Goal: Ask a question

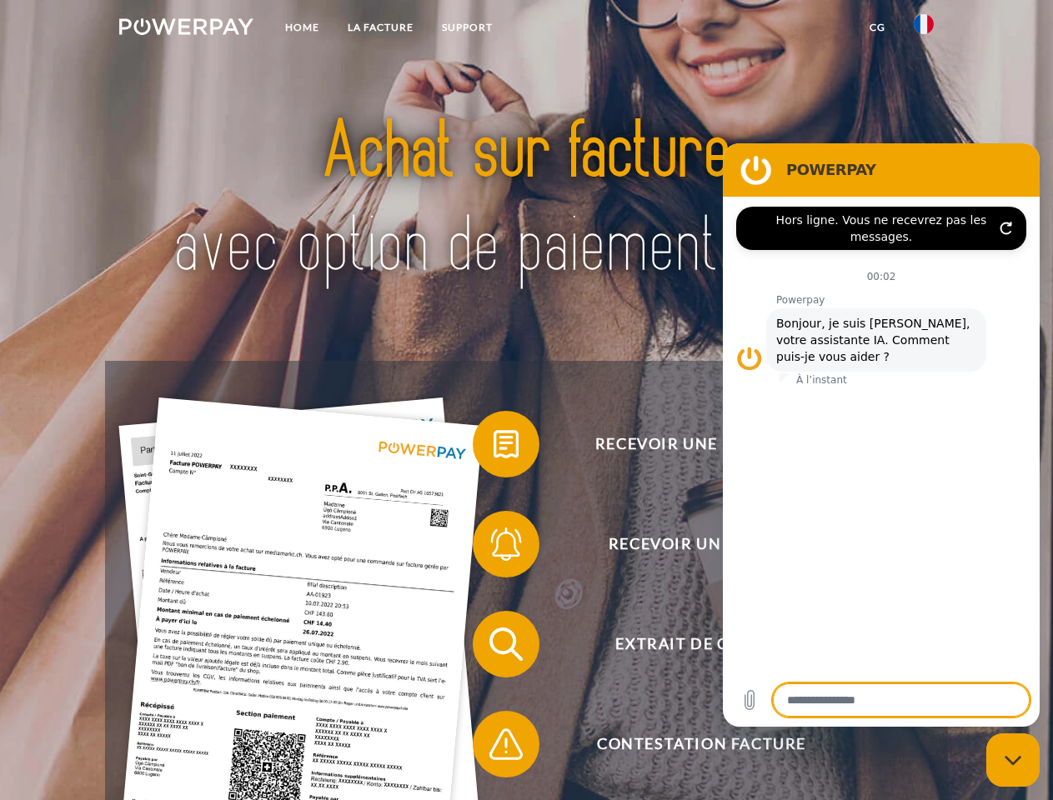
click at [186, 29] on img at bounding box center [186, 26] width 134 height 17
click at [924, 29] on img at bounding box center [924, 24] width 20 height 20
click at [877, 28] on link "CG" at bounding box center [877, 28] width 44 height 30
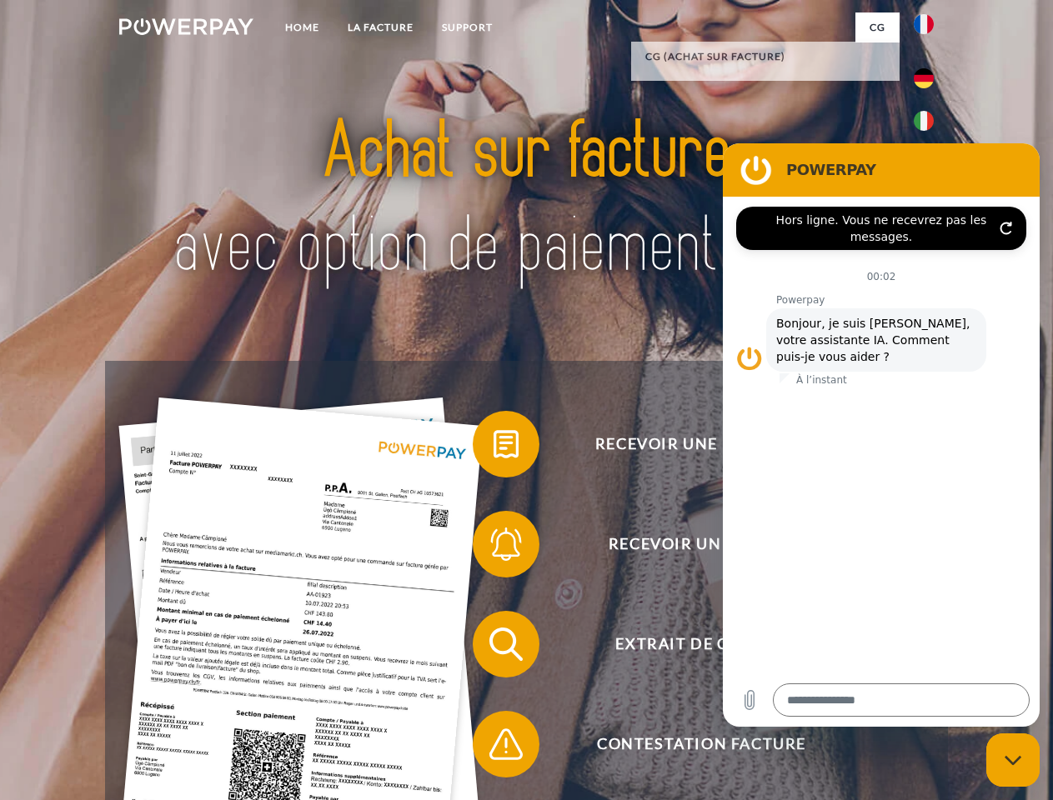
click at [493, 448] on span at bounding box center [480, 444] width 83 height 83
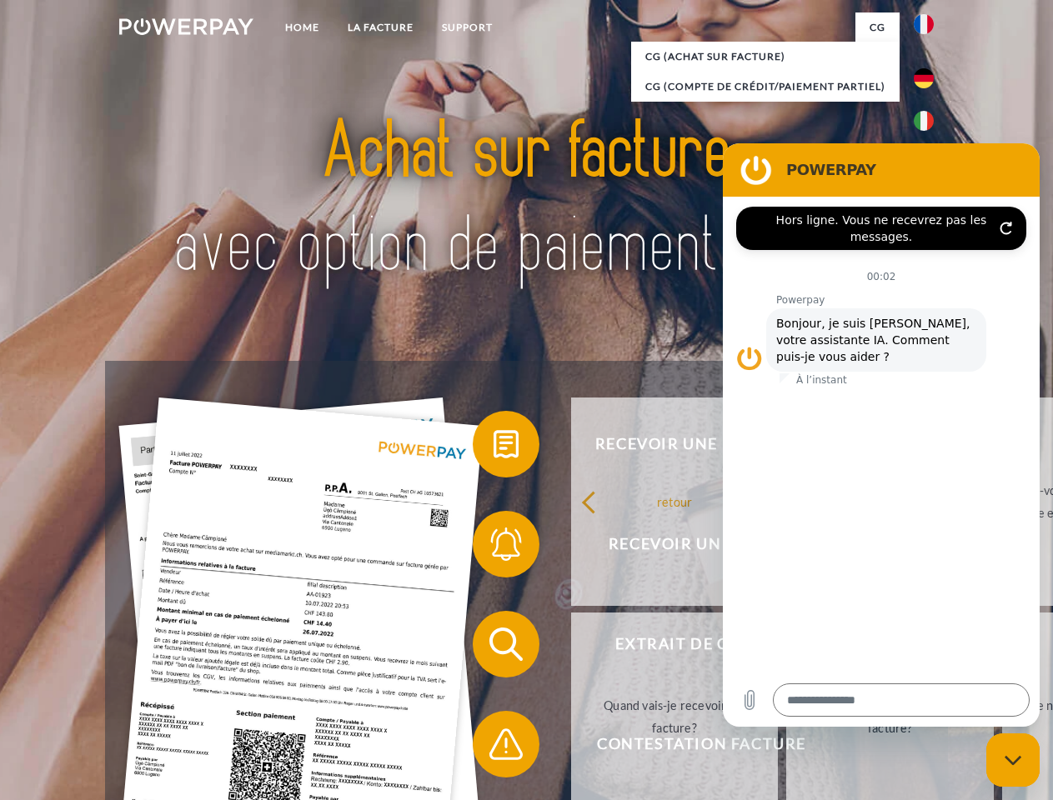
click at [493, 548] on span at bounding box center [480, 544] width 83 height 83
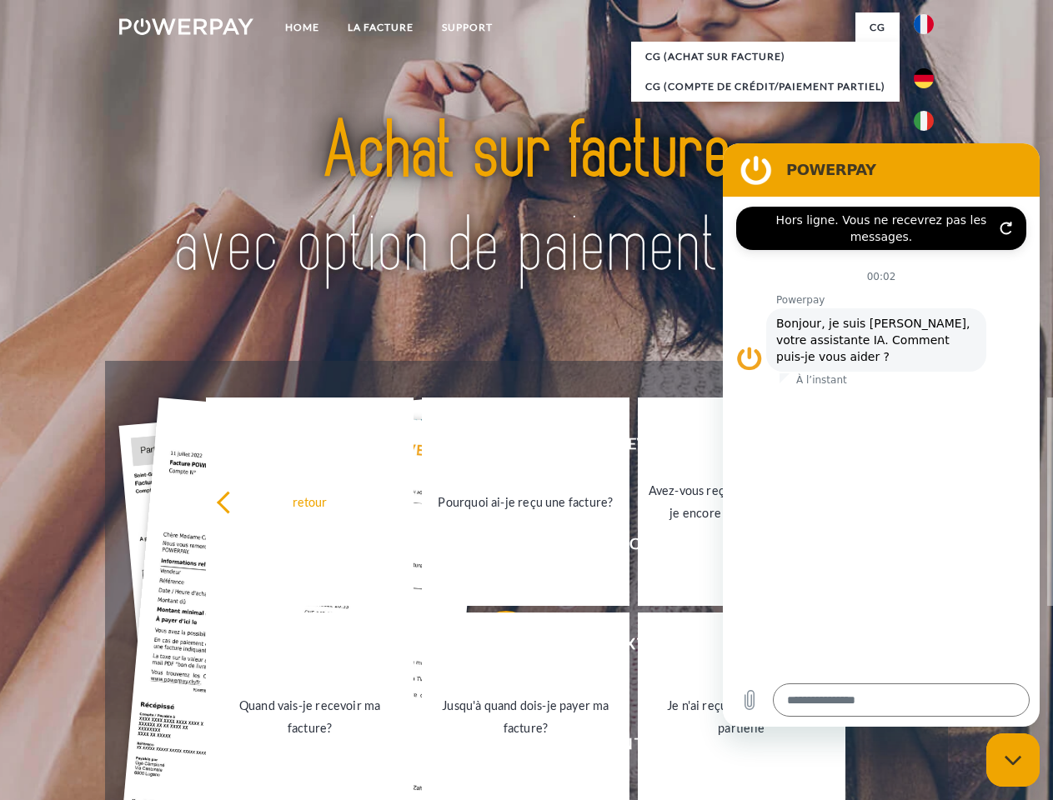
click at [493, 648] on link "Jusqu'à quand dois-je payer ma facture?" at bounding box center [526, 717] width 208 height 208
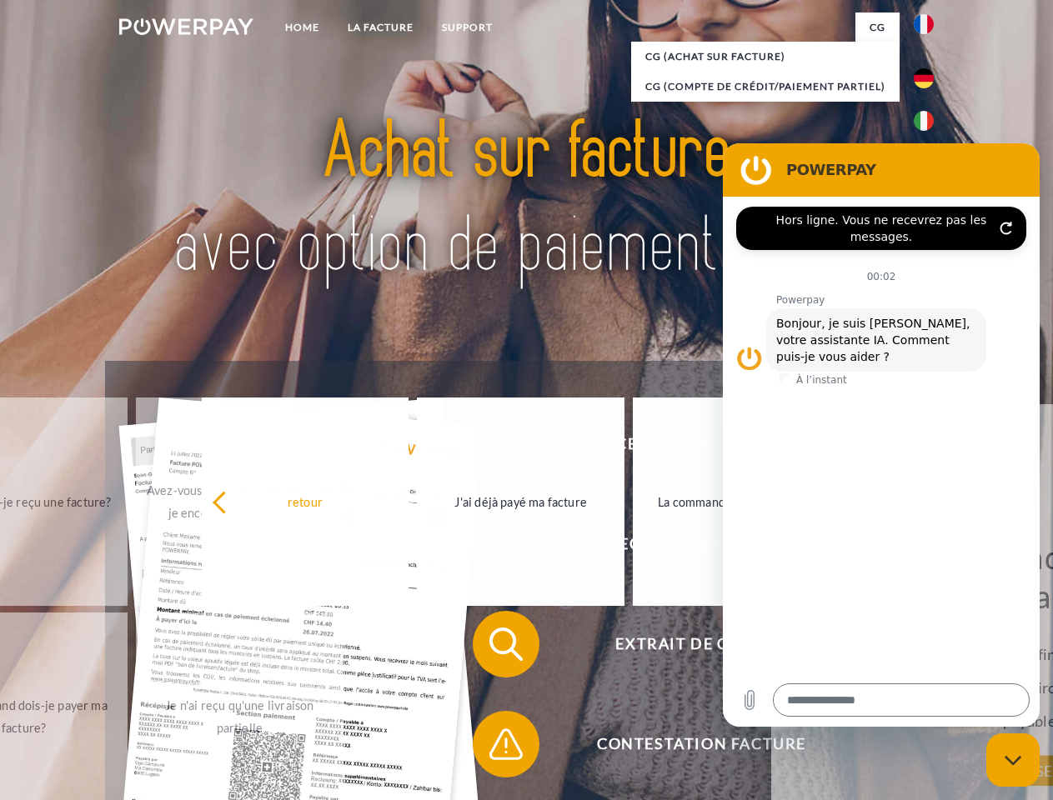
click at [493, 748] on span at bounding box center [480, 744] width 83 height 83
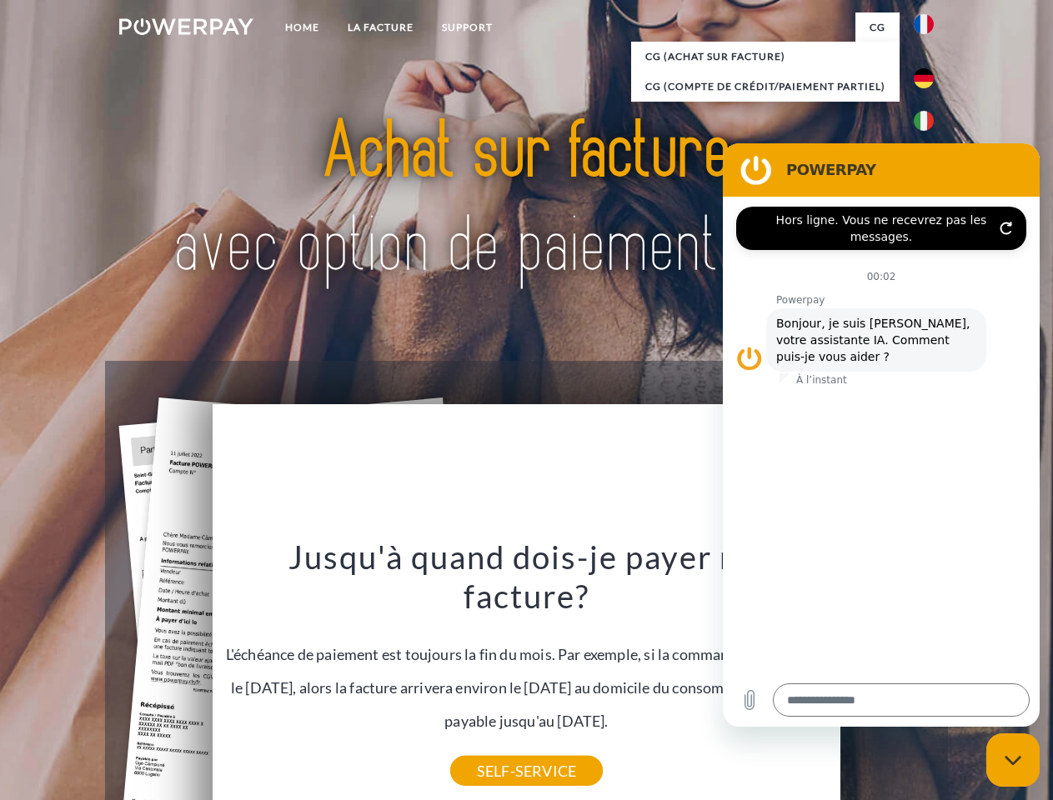
click at [1013, 760] on icon "Fermer la fenêtre de messagerie" at bounding box center [1013, 760] width 18 height 11
type textarea "*"
